Goal: Task Accomplishment & Management: Use online tool/utility

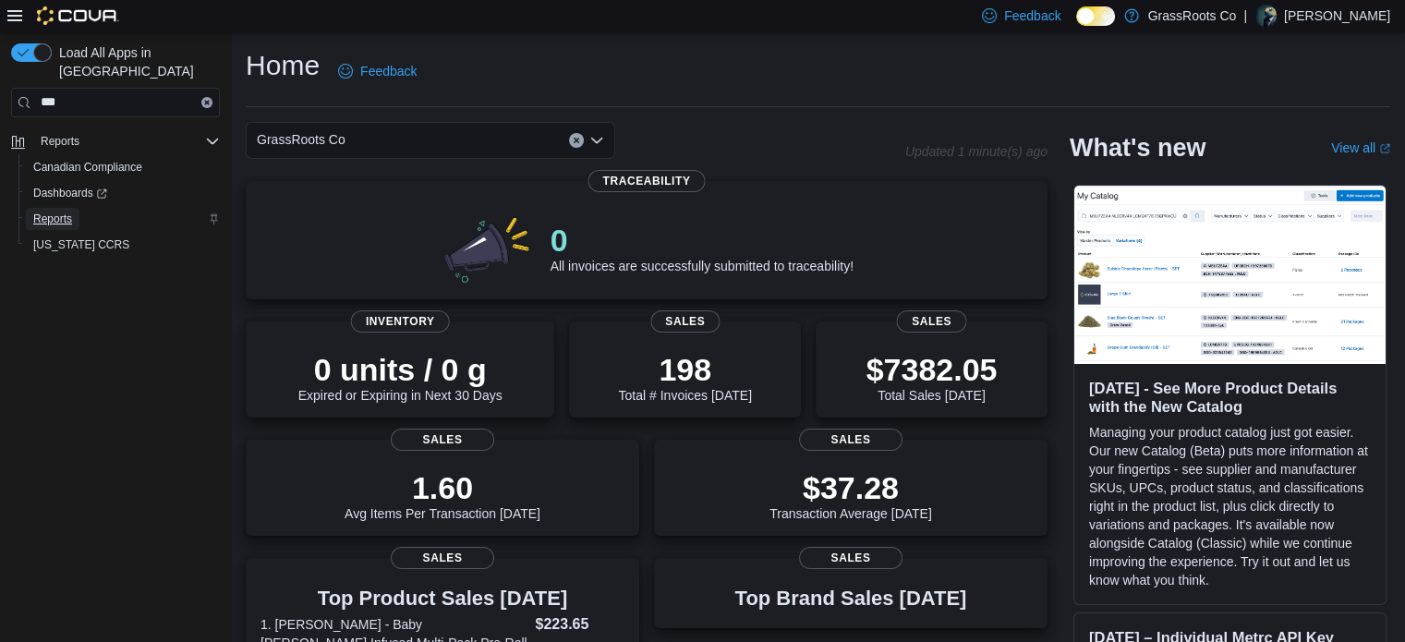
click at [61, 208] on span "Reports" at bounding box center [52, 219] width 39 height 22
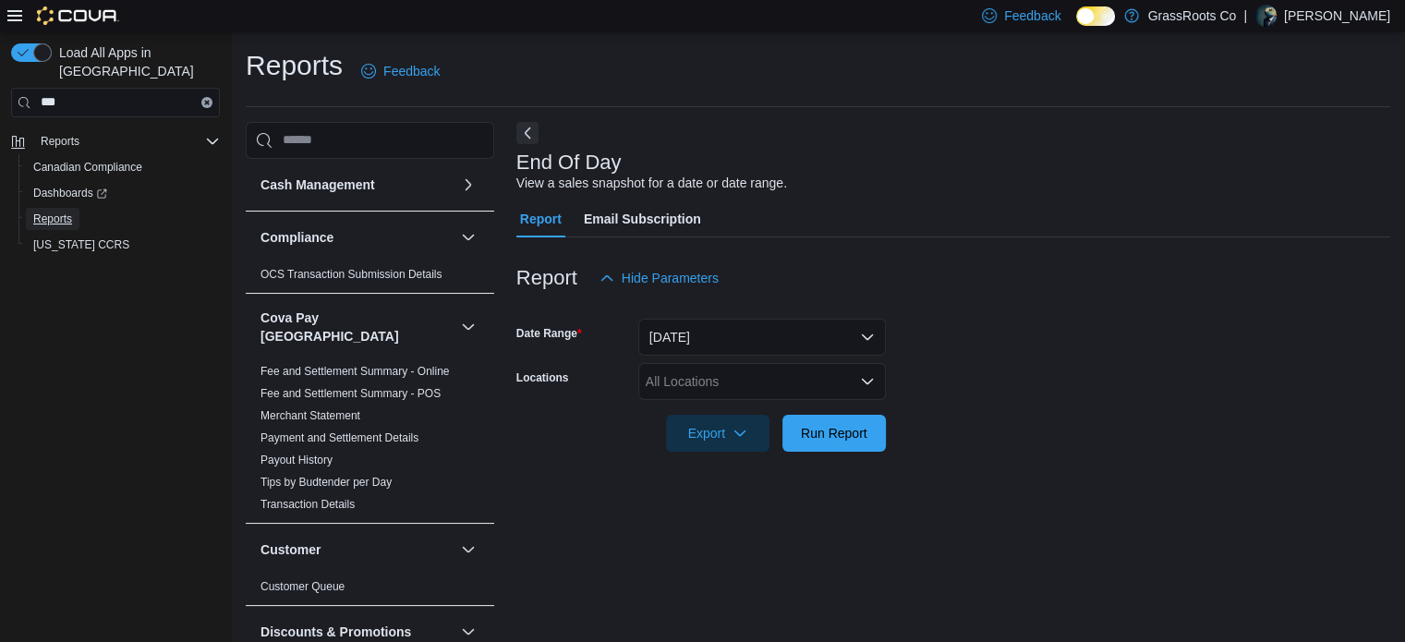
scroll to position [12, 0]
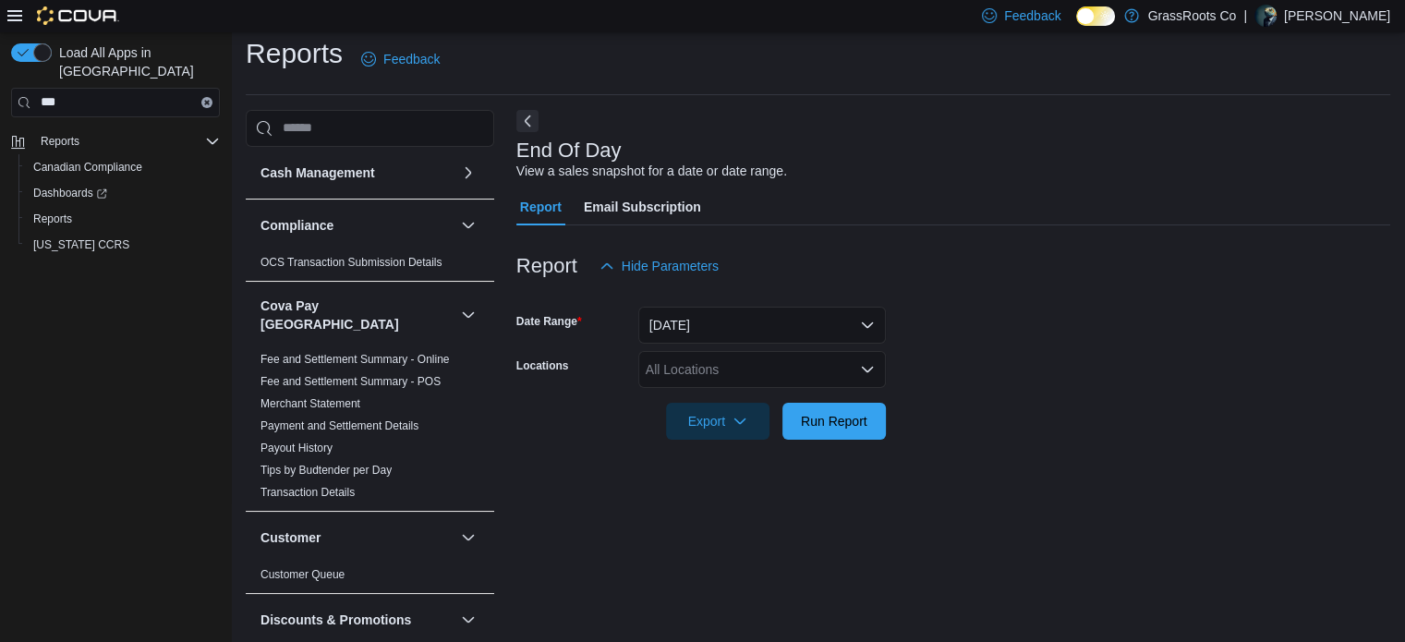
click at [528, 133] on div at bounding box center [953, 135] width 874 height 7
click at [529, 117] on button "Next" at bounding box center [527, 120] width 22 height 22
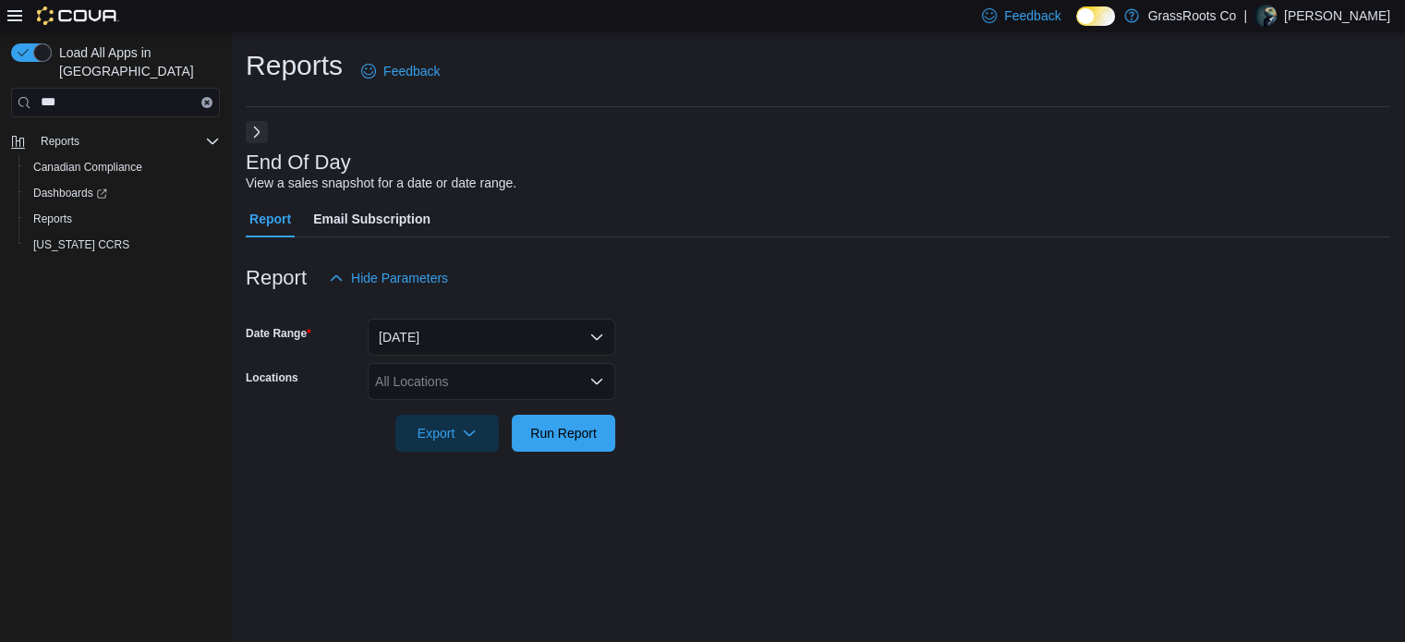
scroll to position [0, 0]
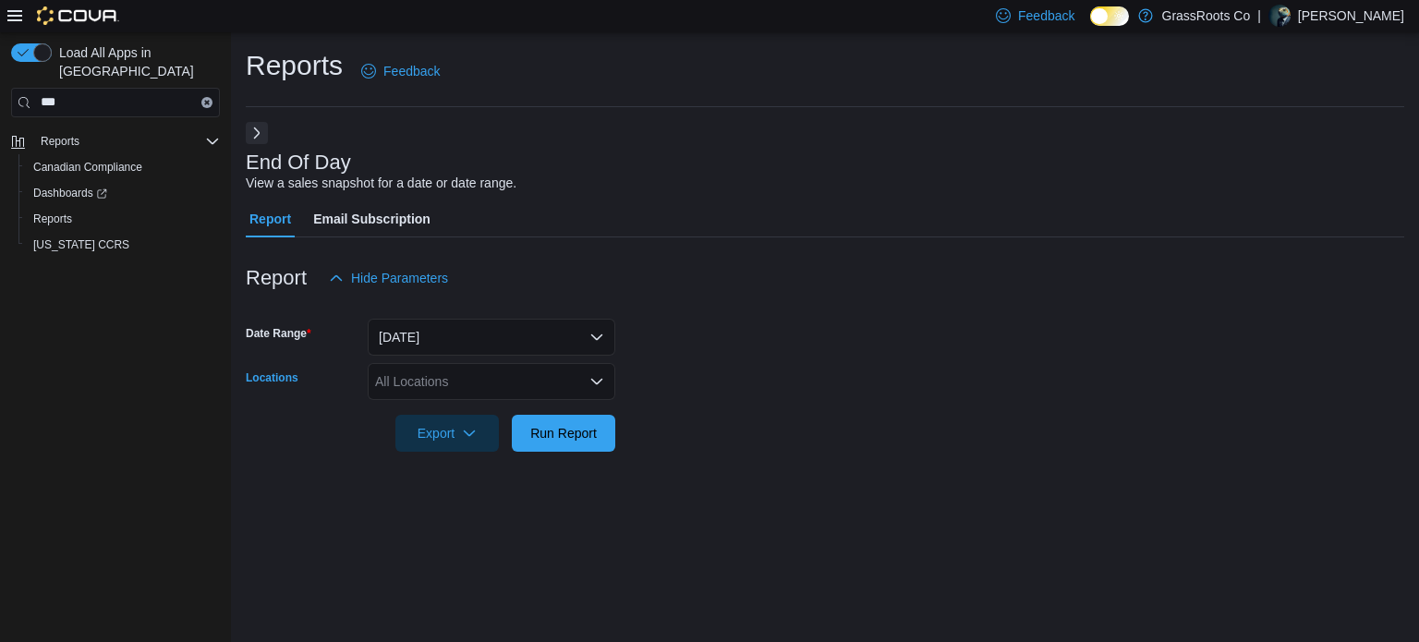
click at [425, 383] on div "All Locations" at bounding box center [491, 381] width 247 height 37
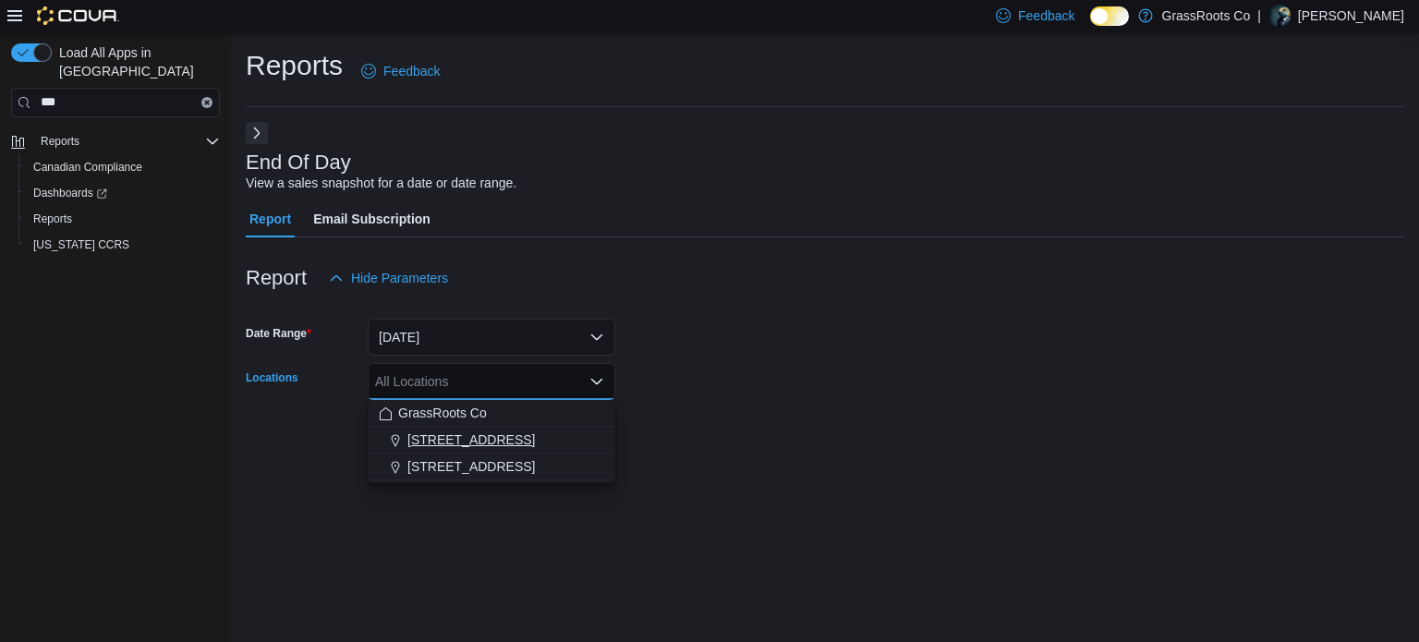
click at [441, 431] on span "[STREET_ADDRESS]" at bounding box center [470, 439] width 127 height 18
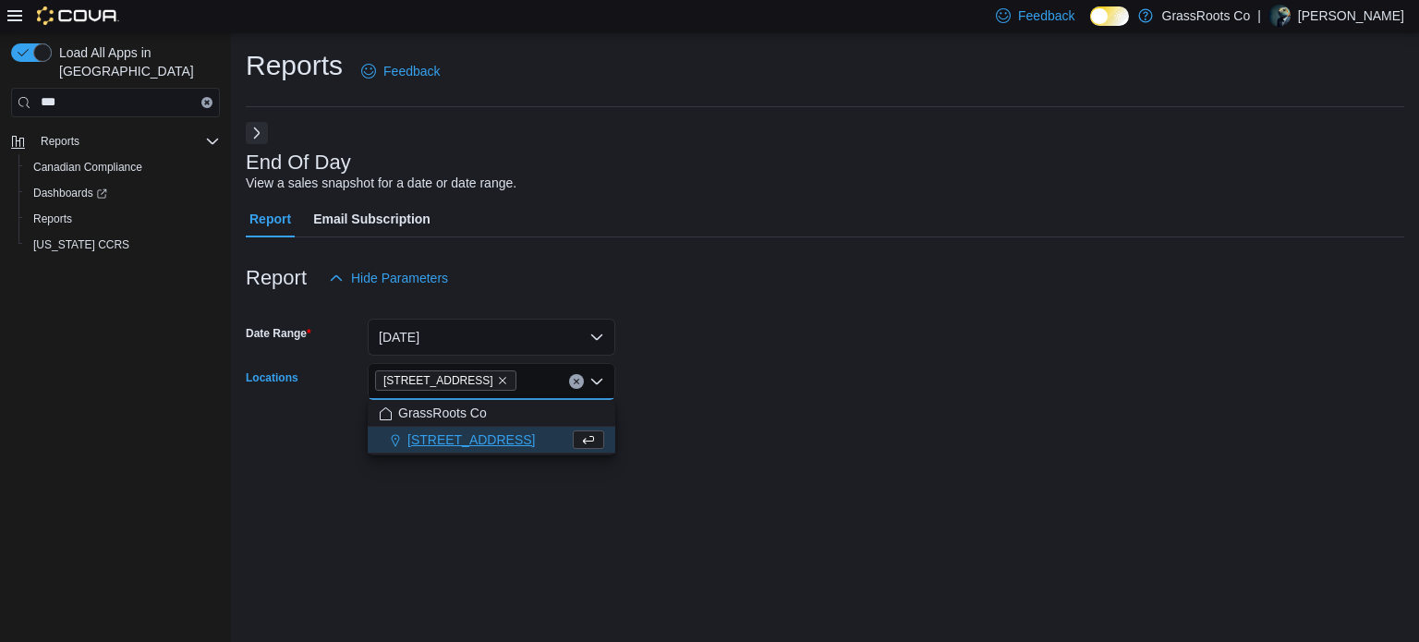
click at [694, 507] on div "Reports Feedback End Of Day View a sales snapshot for a date or date range. Rep…" at bounding box center [825, 337] width 1188 height 610
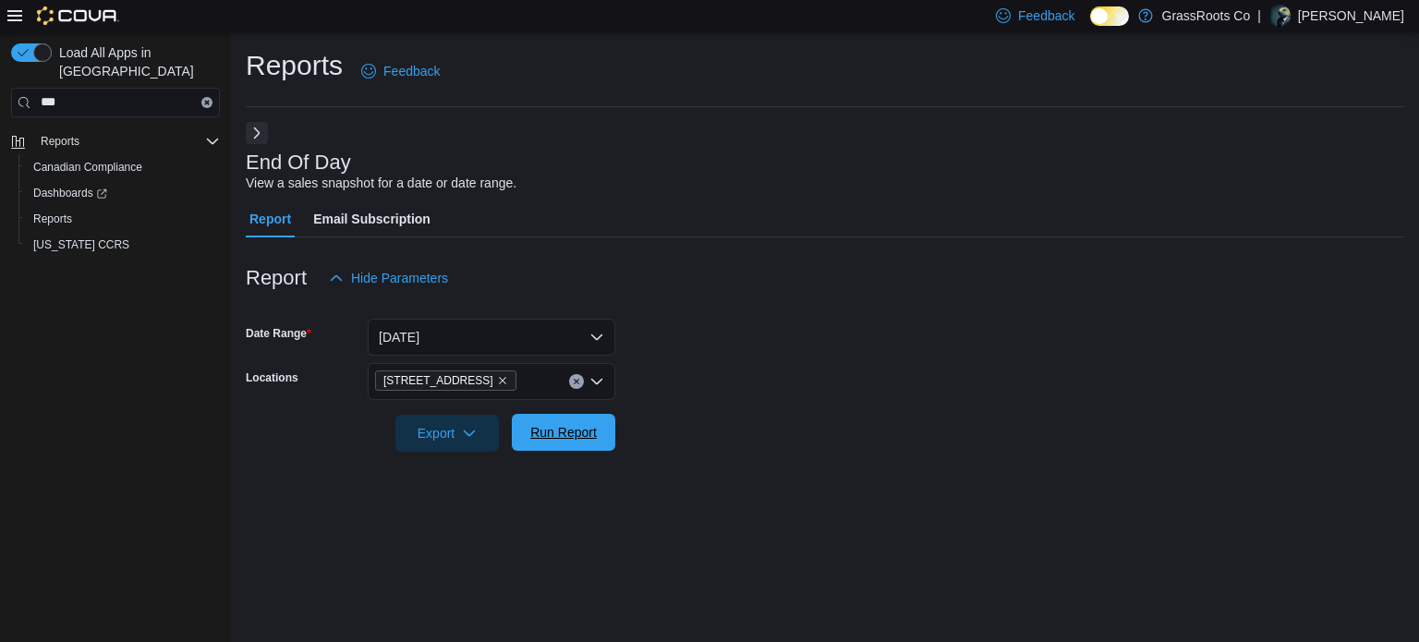
click at [559, 430] on span "Run Report" at bounding box center [563, 432] width 66 height 18
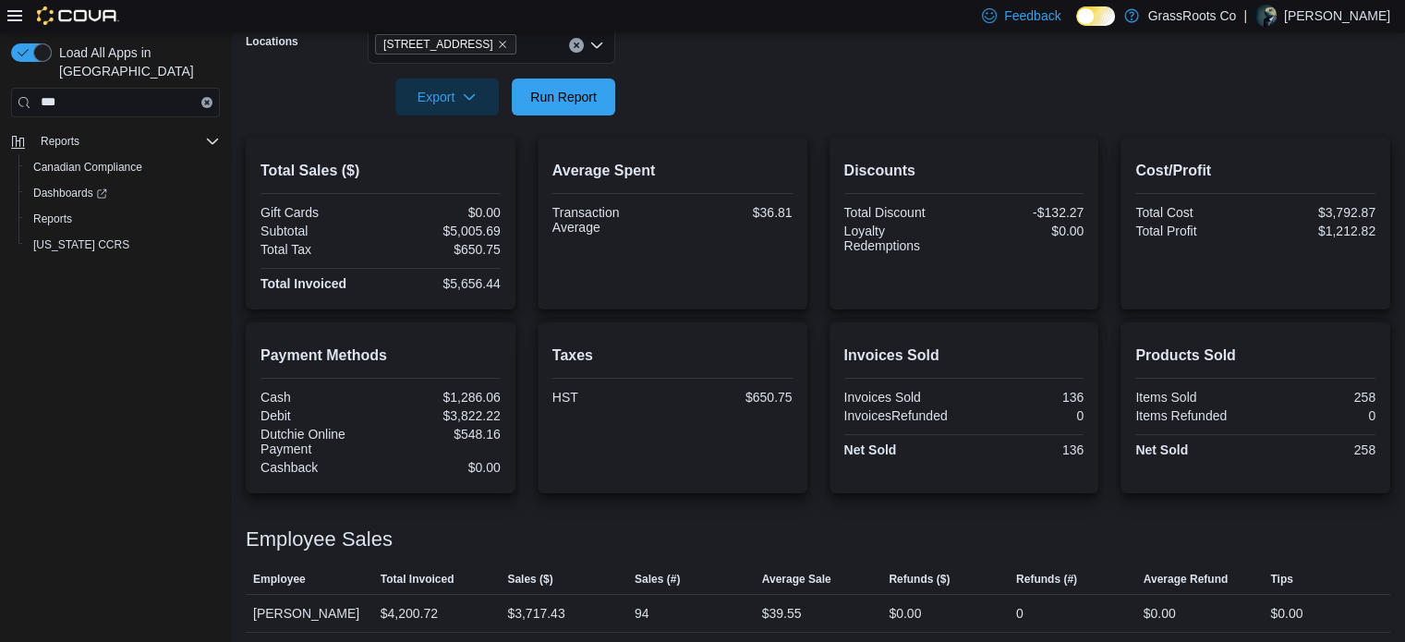
scroll to position [378, 0]
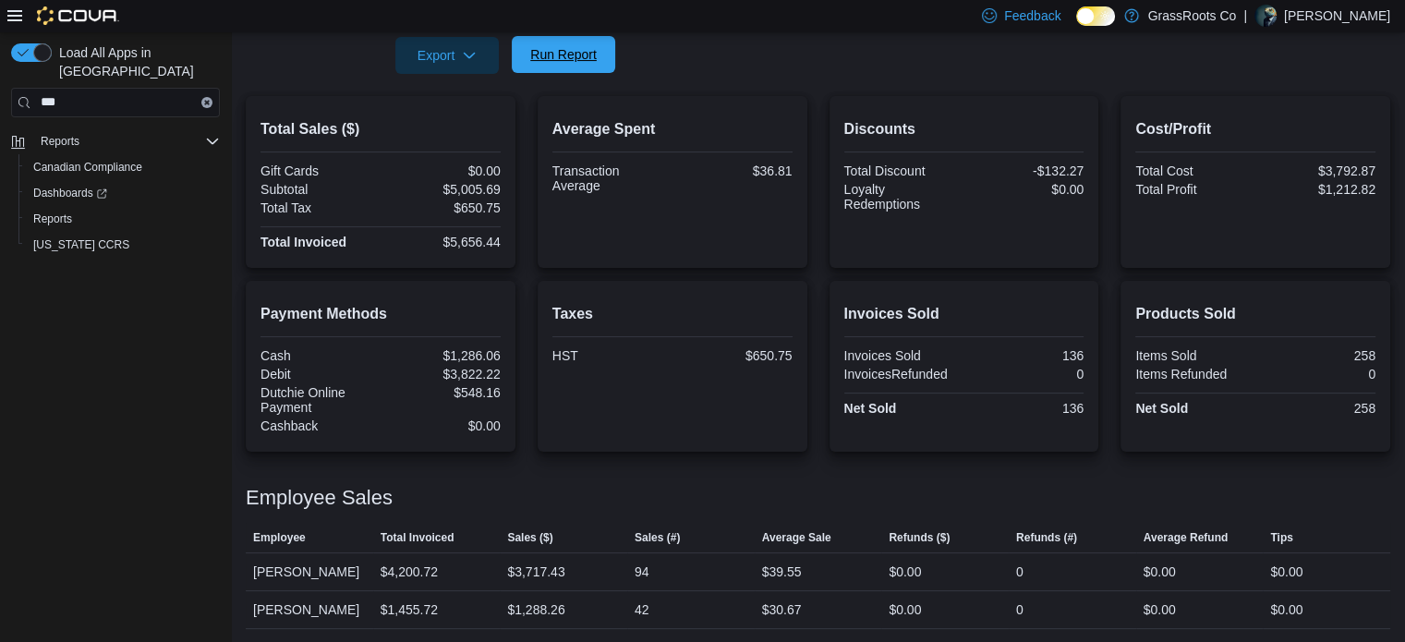
click at [550, 65] on span "Run Report" at bounding box center [563, 54] width 81 height 37
click at [443, 58] on span "Export" at bounding box center [446, 54] width 81 height 37
click at [449, 128] on span "Export to Pdf" at bounding box center [449, 129] width 83 height 15
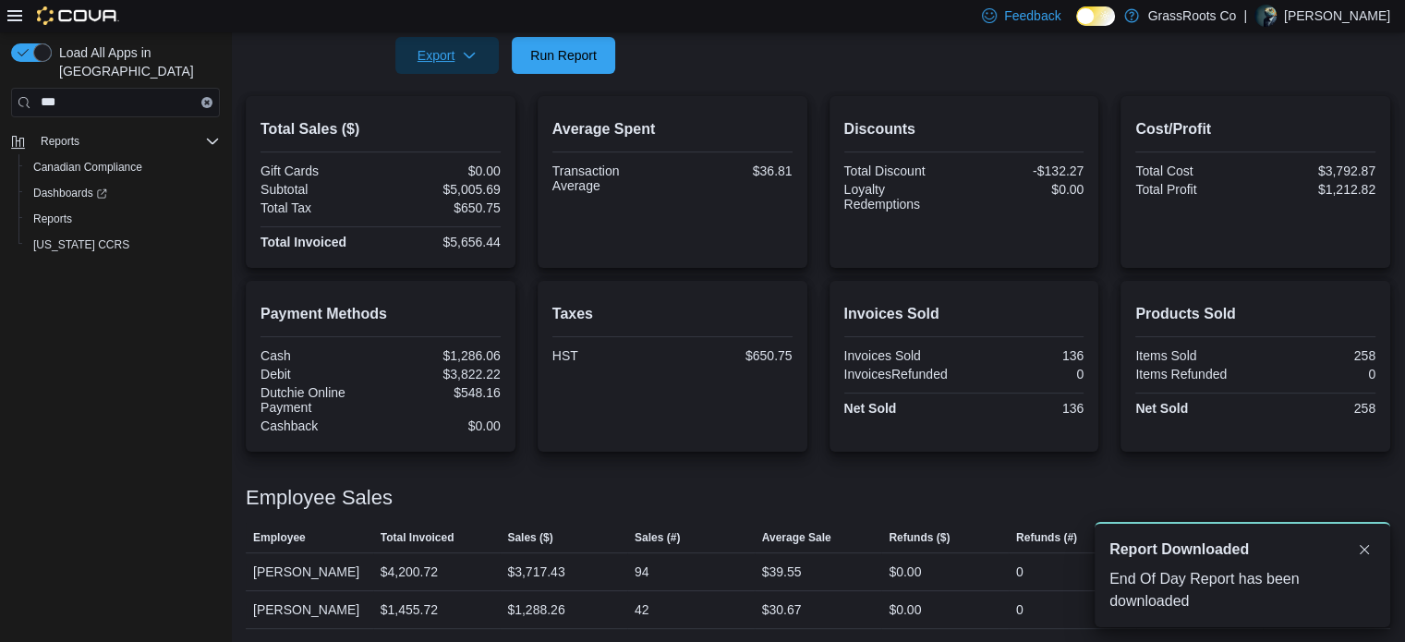
scroll to position [0, 0]
